Goal: Information Seeking & Learning: Learn about a topic

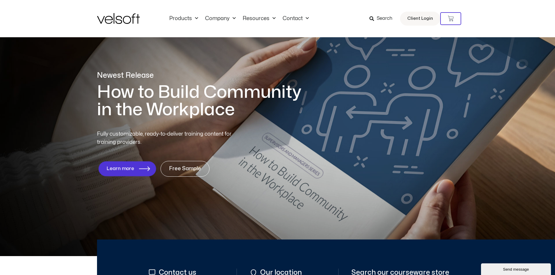
click at [122, 167] on span "Learn more" at bounding box center [120, 169] width 28 height 6
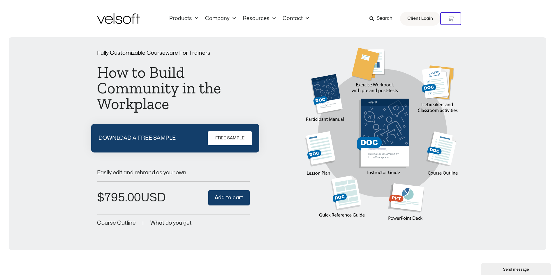
click at [120, 20] on img at bounding box center [118, 18] width 43 height 11
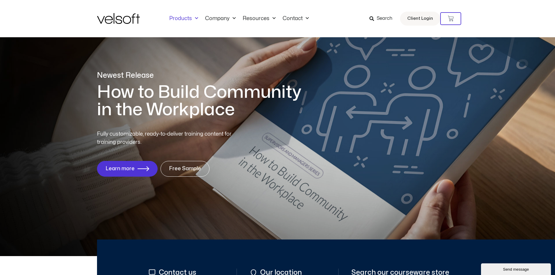
click at [197, 20] on span "Menu" at bounding box center [195, 19] width 6 height 10
click at [196, 20] on span "Menu" at bounding box center [195, 19] width 6 height 10
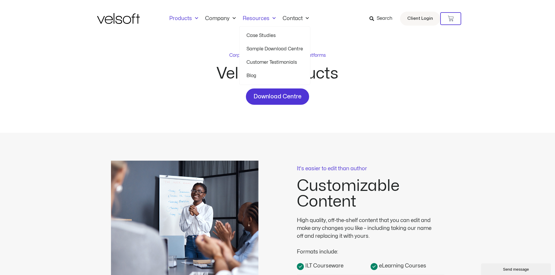
click at [252, 76] on link "Blog" at bounding box center [274, 75] width 57 height 13
